Goal: Information Seeking & Learning: Compare options

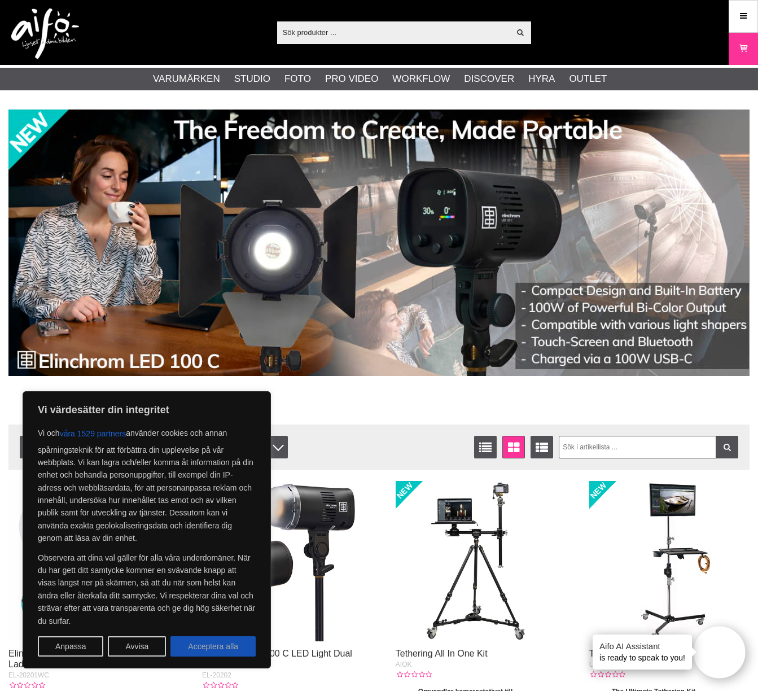
click at [199, 644] on button "Acceptera alla" at bounding box center [212, 646] width 85 height 20
checkbox input "true"
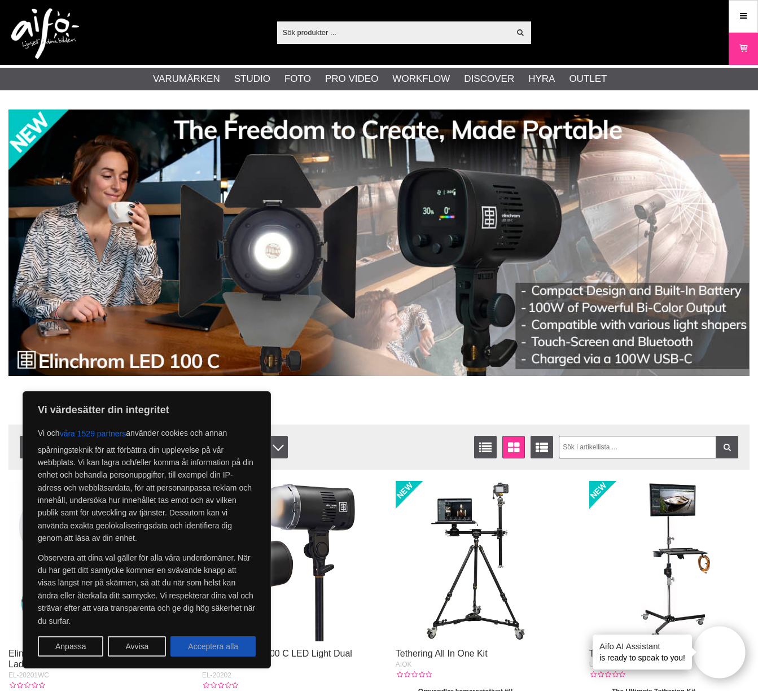
checkbox input "true"
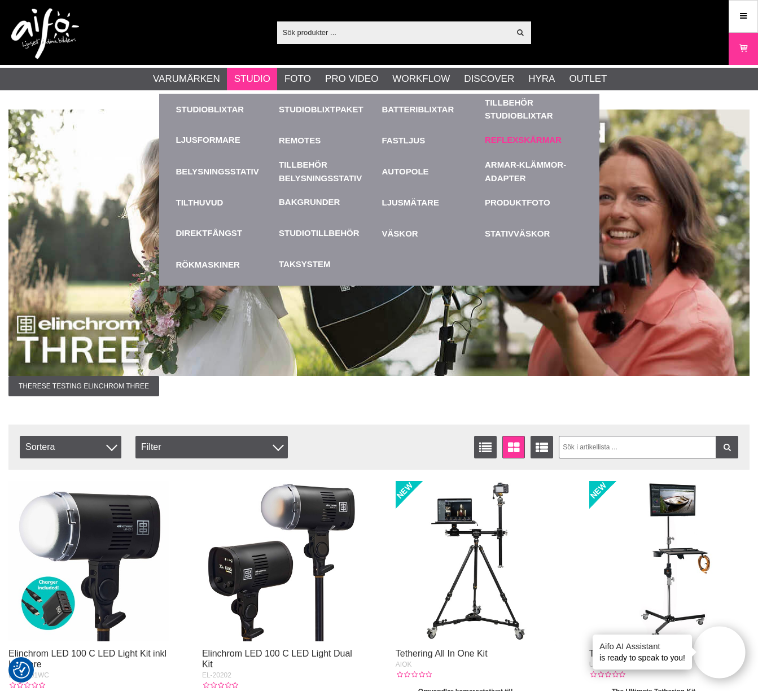
click at [523, 140] on link "Reflexskärmar" at bounding box center [523, 140] width 77 height 13
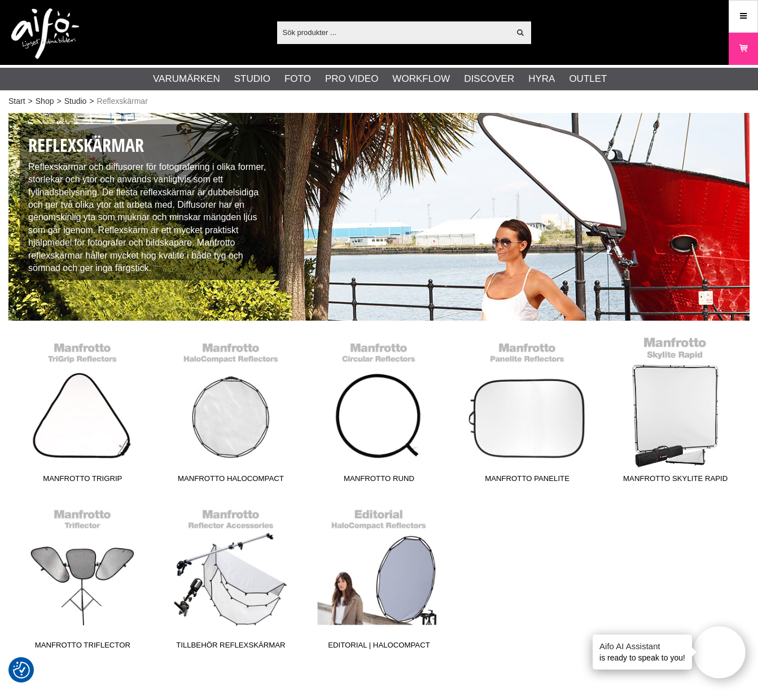
click at [659, 409] on link "Manfrotto Skylite Rapid" at bounding box center [675, 412] width 148 height 152
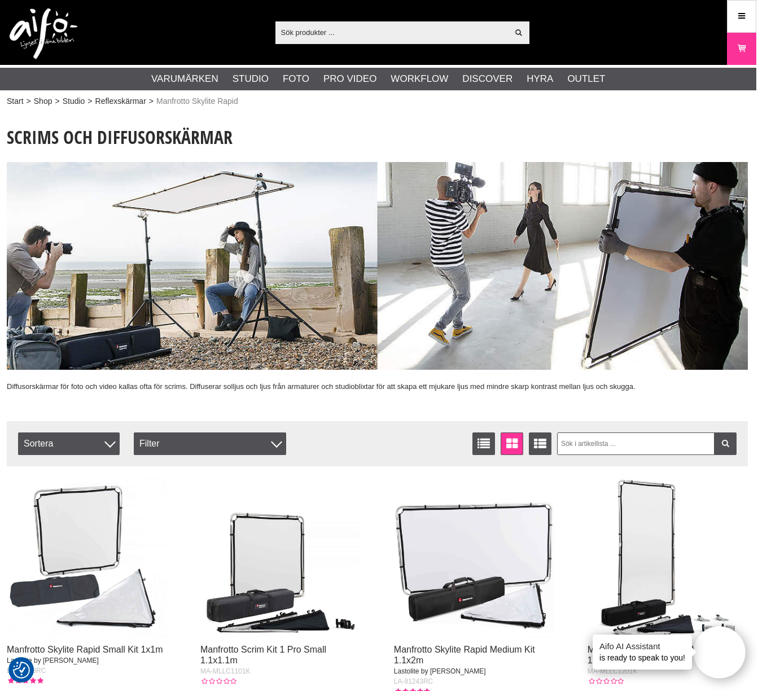
scroll to position [0, 2]
click at [363, 29] on input "text" at bounding box center [391, 32] width 233 height 17
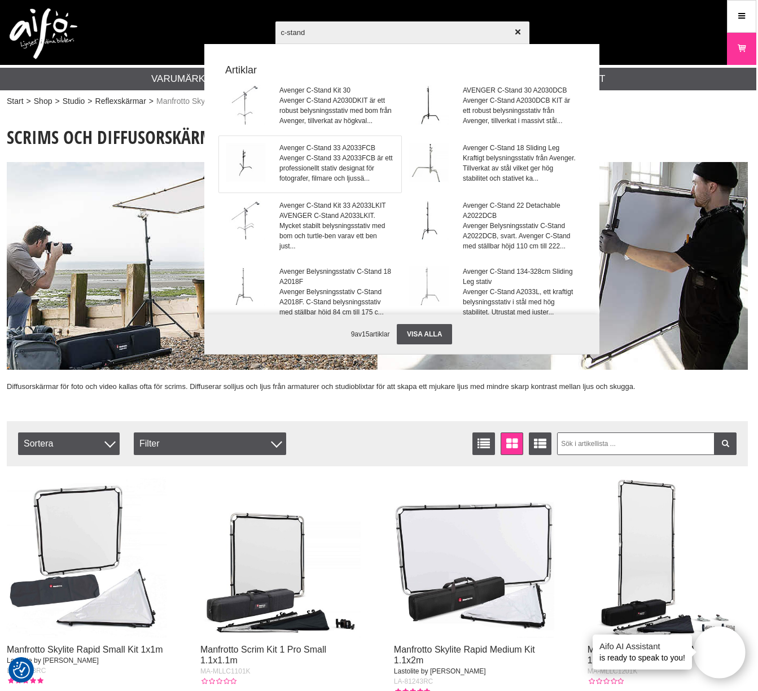
type input "c-stand"
click at [330, 156] on span "Avenger C-Stand 33 A2033FCB är ett professionellt stativ designat för fotografe…" at bounding box center [336, 168] width 115 height 30
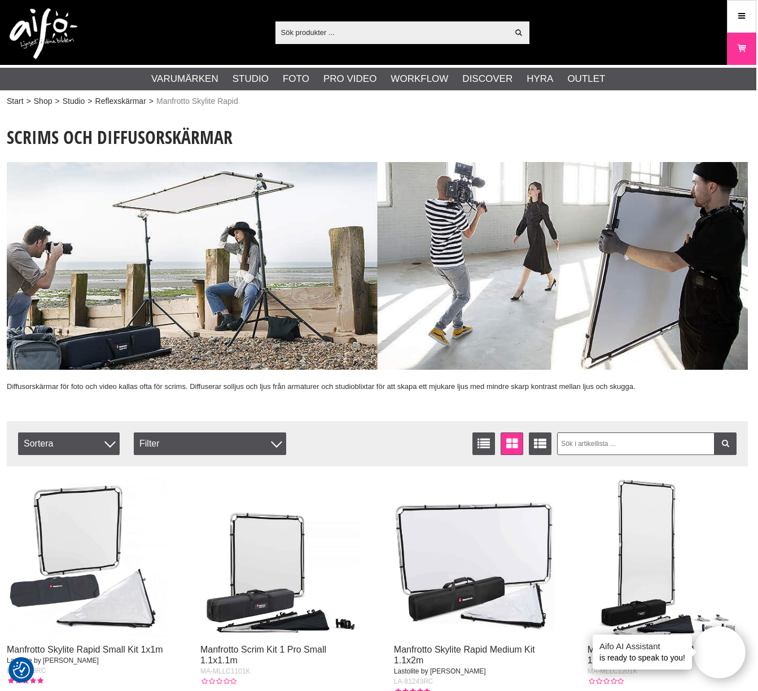
scroll to position [11, 2]
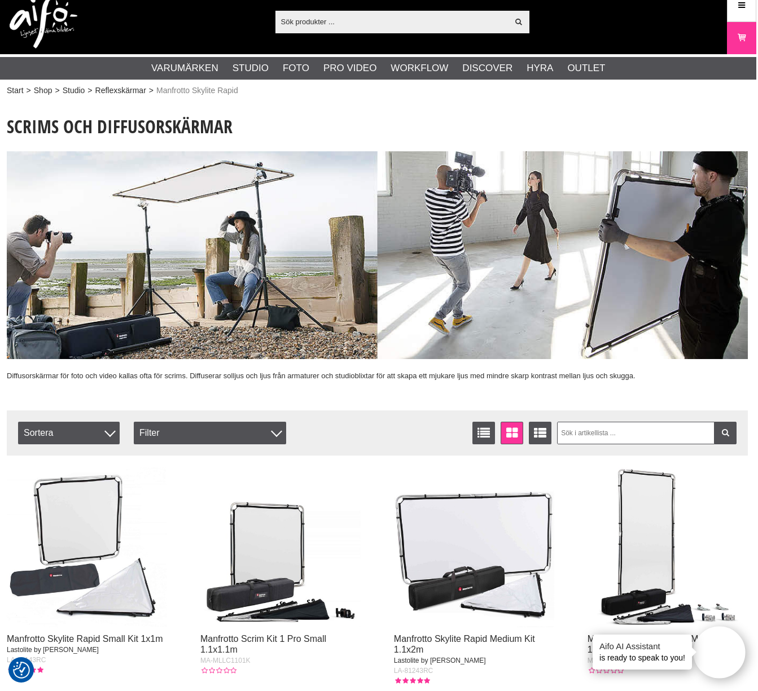
click at [340, 20] on input "text" at bounding box center [391, 21] width 233 height 17
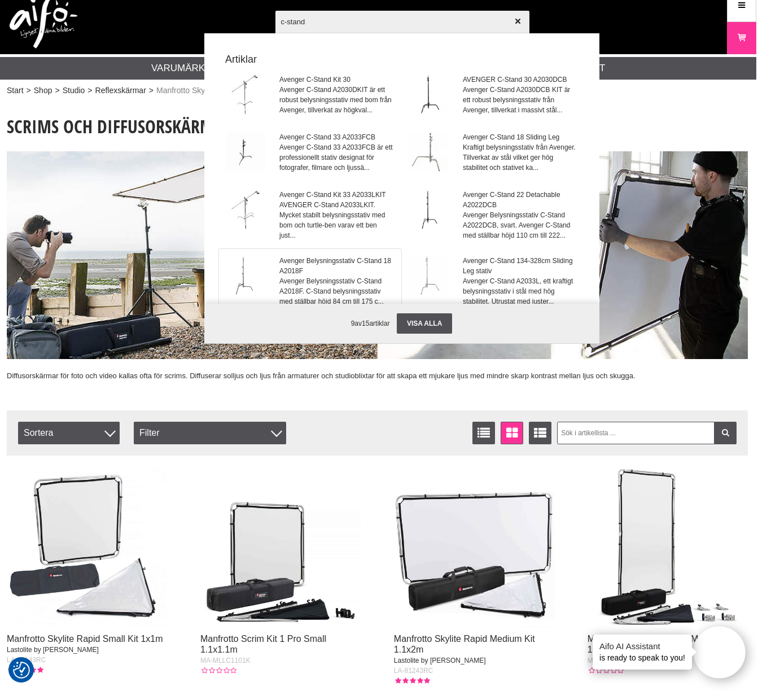
type input "c-stand"
click at [331, 275] on span "Avenger Belysningsstativ C-Stand 18 A2018F" at bounding box center [336, 266] width 115 height 20
